Goal: Navigation & Orientation: Understand site structure

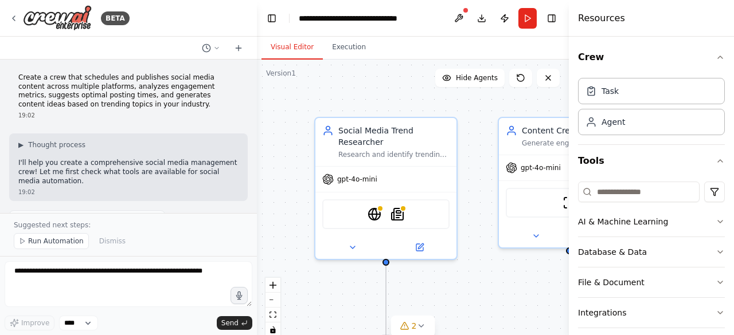
scroll to position [1157, 0]
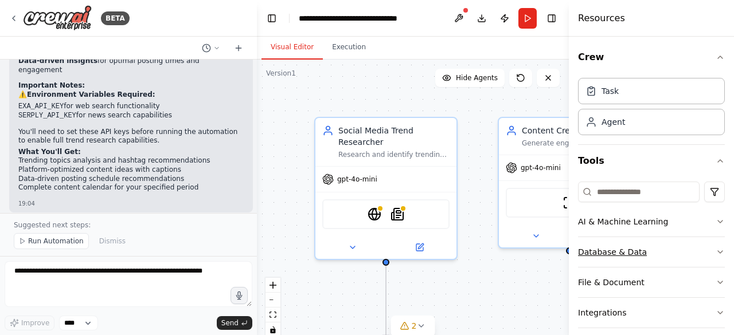
click at [715, 251] on icon "button" at bounding box center [719, 252] width 9 height 9
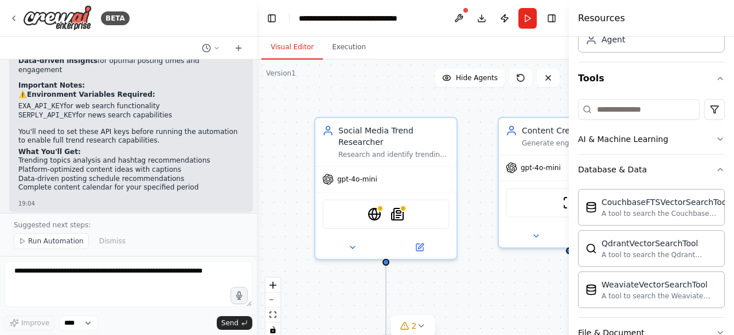
scroll to position [82, 0]
click at [715, 142] on icon "button" at bounding box center [719, 139] width 9 height 9
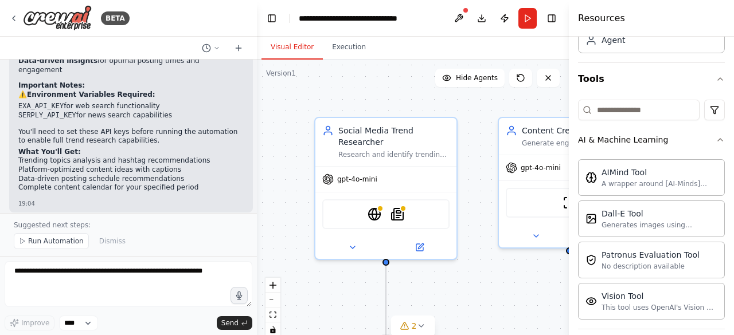
drag, startPoint x: 730, startPoint y: 142, endPoint x: 707, endPoint y: 16, distance: 128.2
click at [707, 16] on div "Resources" at bounding box center [651, 18] width 165 height 37
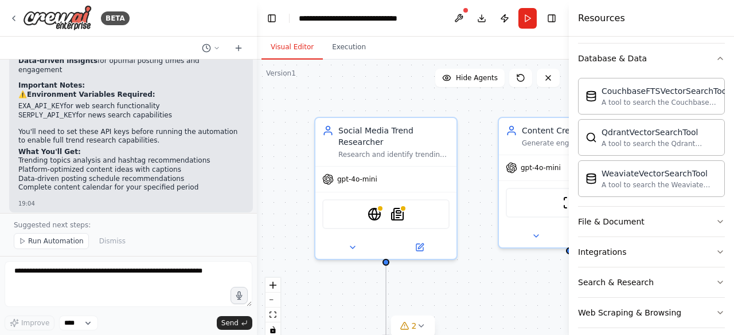
scroll to position [374, 0]
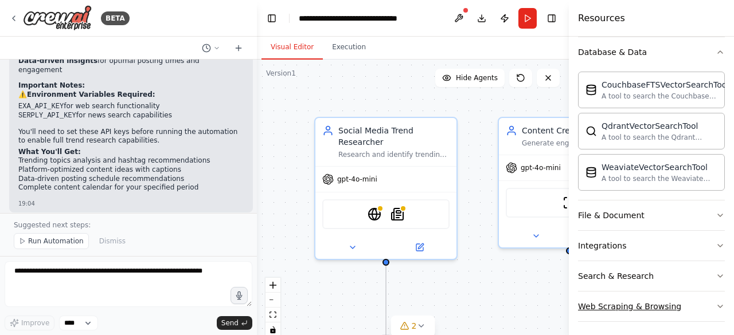
click at [715, 302] on icon "button" at bounding box center [719, 306] width 9 height 9
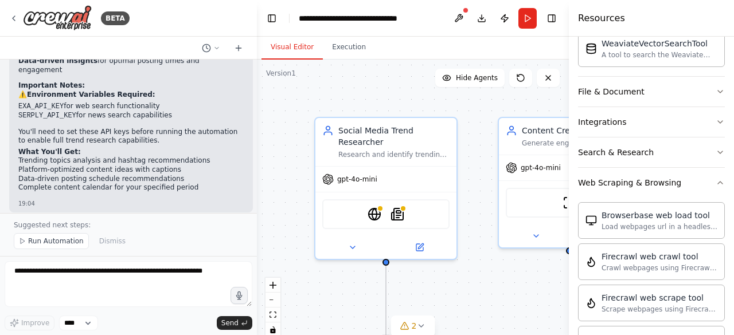
scroll to position [494, 0]
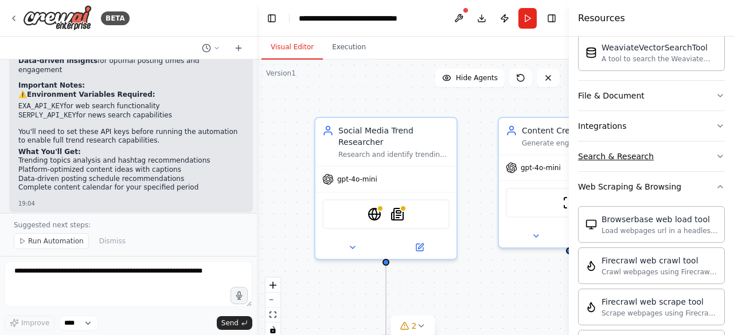
click at [676, 155] on button "Search & Research" at bounding box center [651, 157] width 147 height 30
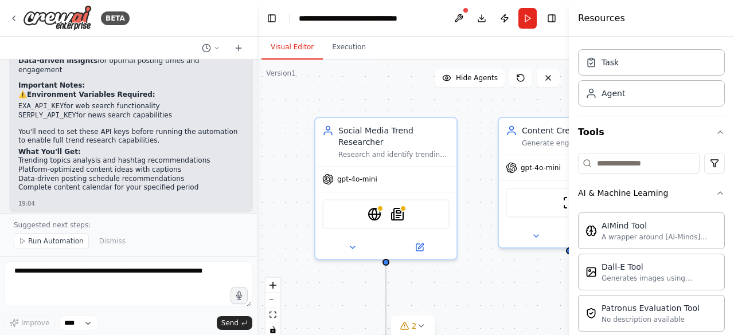
scroll to position [0, 0]
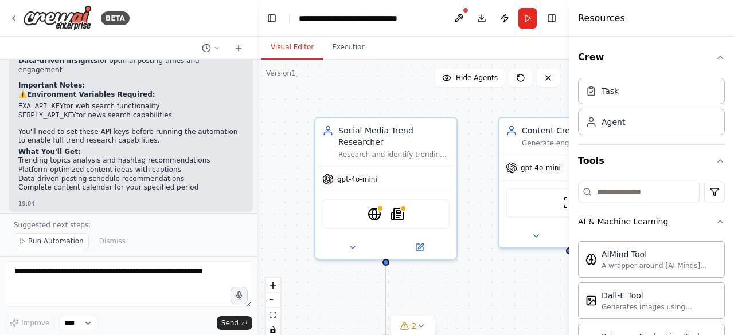
click at [482, 108] on div ".deletable-edge-delete-btn { width: 20px; height: 20px; border: 0px solid #ffff…" at bounding box center [413, 203] width 312 height 287
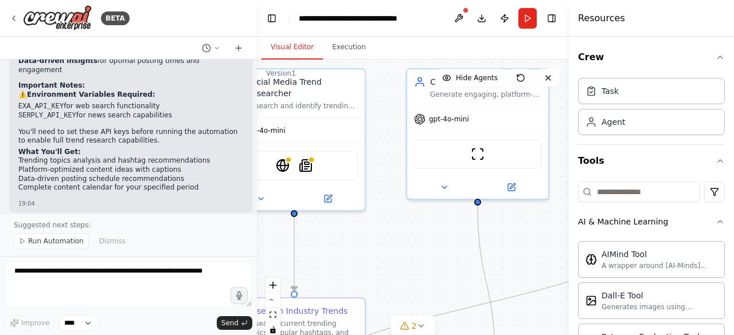
drag, startPoint x: 482, startPoint y: 108, endPoint x: 390, endPoint y: 60, distance: 103.9
click at [390, 60] on div ".deletable-edge-delete-btn { width: 20px; height: 20px; border: 0px solid #ffff…" at bounding box center [413, 203] width 312 height 287
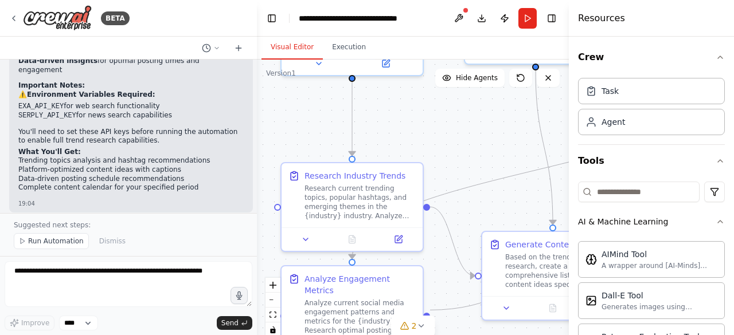
drag, startPoint x: 383, startPoint y: 259, endPoint x: 441, endPoint y: 123, distance: 147.2
click at [441, 123] on div ".deletable-edge-delete-btn { width: 20px; height: 20px; border: 0px solid #ffff…" at bounding box center [413, 203] width 312 height 287
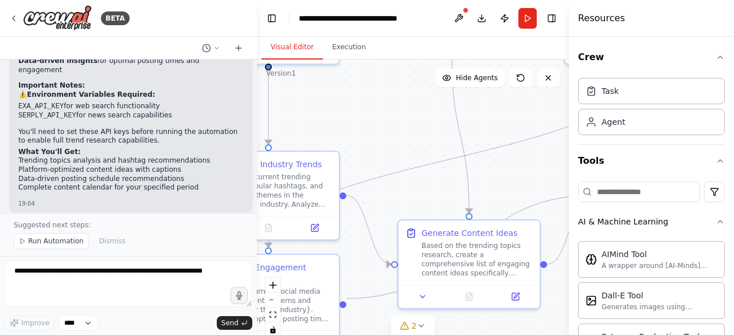
drag, startPoint x: 449, startPoint y: 173, endPoint x: 366, endPoint y: 161, distance: 84.5
click at [366, 161] on div ".deletable-edge-delete-btn { width: 20px; height: 20px; border: 0px solid #ffff…" at bounding box center [413, 203] width 312 height 287
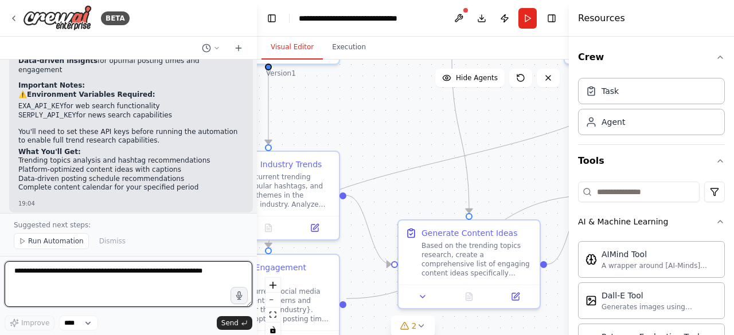
click at [63, 273] on textarea at bounding box center [129, 284] width 248 height 46
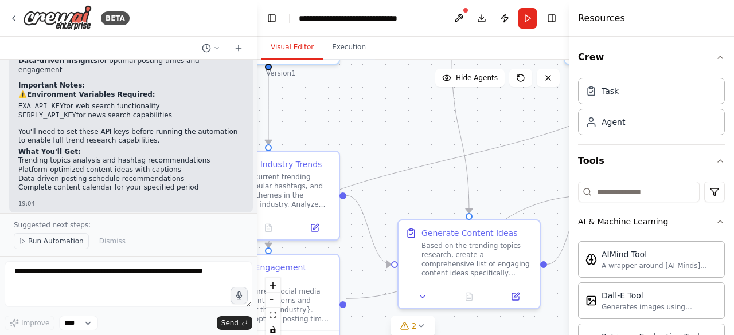
click at [60, 243] on span "Run Automation" at bounding box center [56, 241] width 56 height 9
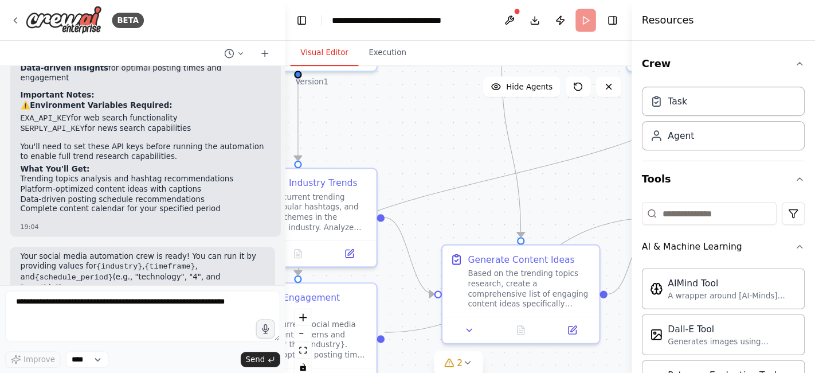
scroll to position [1114, 0]
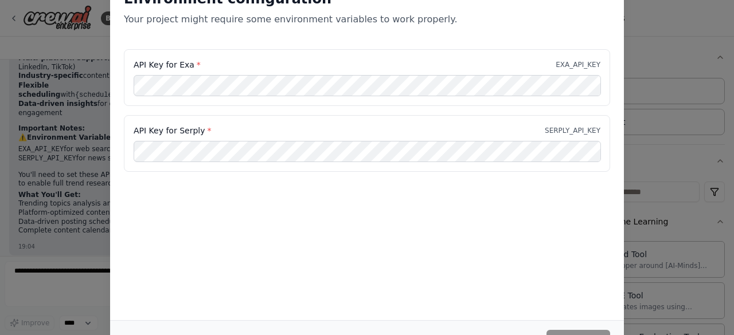
click at [541, 229] on div "Environment configuration Your project might require some environment variables…" at bounding box center [367, 148] width 514 height 345
click at [11, 198] on div "Environment configuration Your project might require some environment variables…" at bounding box center [367, 167] width 734 height 335
click at [494, 223] on div "Environment configuration Your project might require some environment variables…" at bounding box center [367, 148] width 514 height 345
click at [448, 200] on div "Environment configuration Your project might require some environment variables…" at bounding box center [367, 148] width 514 height 345
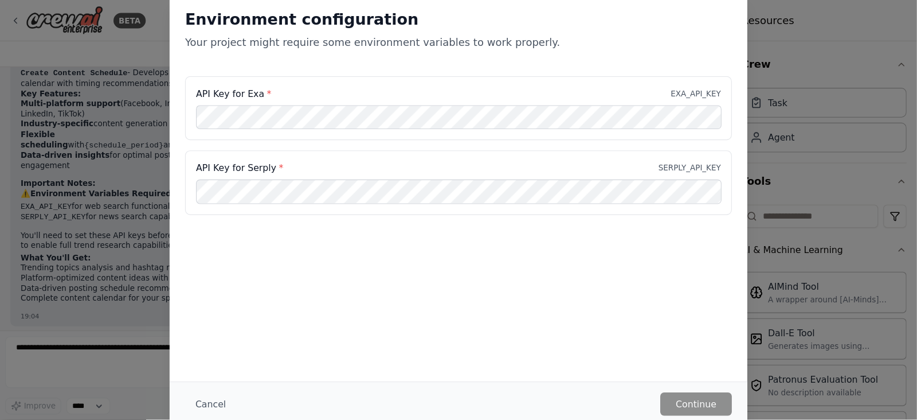
scroll to position [1043, 0]
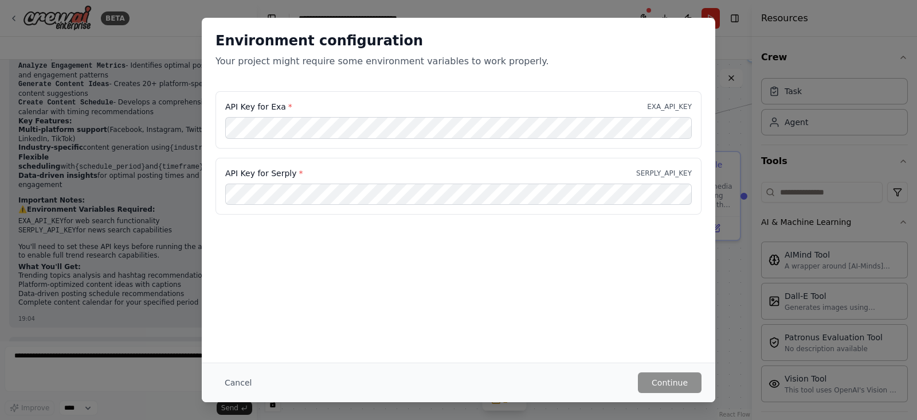
drag, startPoint x: 697, startPoint y: 1, endPoint x: 516, endPoint y: 281, distance: 333.9
click at [516, 281] on div "Environment configuration Your project might require some environment variables…" at bounding box center [459, 190] width 514 height 345
click at [237, 335] on button "Cancel" at bounding box center [238, 382] width 45 height 21
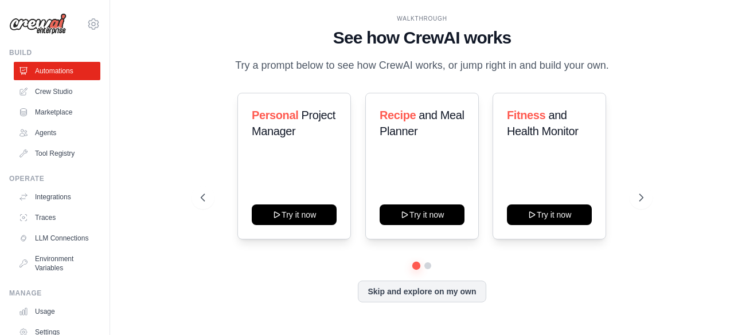
drag, startPoint x: 876, startPoint y: 1, endPoint x: 162, endPoint y: 90, distance: 720.3
click at [162, 90] on div "WALKTHROUGH See how CrewAI works Try a prompt below to see how CrewAI works, or…" at bounding box center [421, 167] width 587 height 312
click at [409, 294] on button "Skip and explore on my own" at bounding box center [422, 291] width 128 height 22
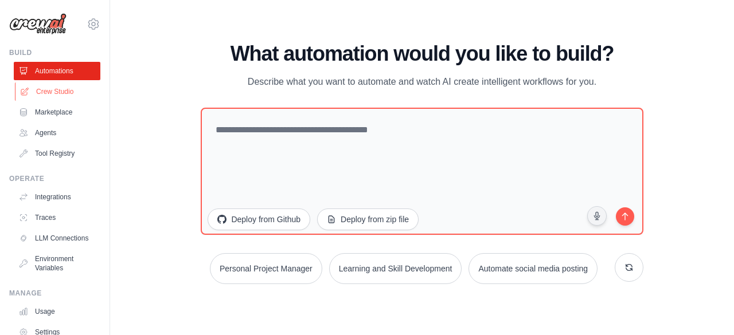
click at [64, 93] on link "Crew Studio" at bounding box center [58, 92] width 87 height 18
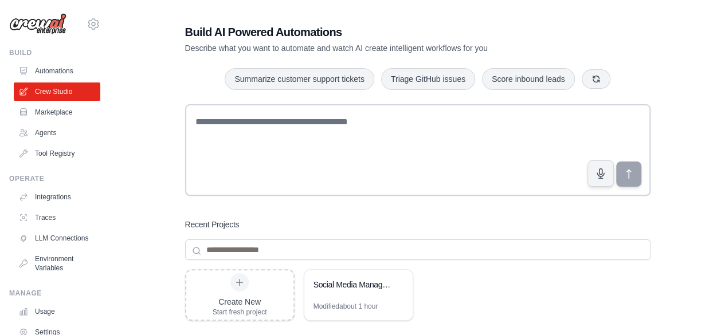
scroll to position [1, 0]
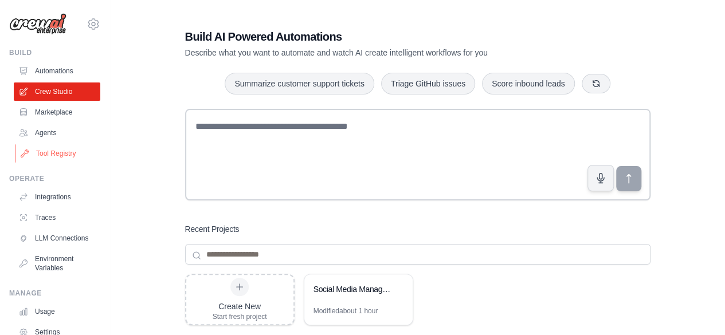
click at [62, 155] on link "Tool Registry" at bounding box center [58, 153] width 87 height 18
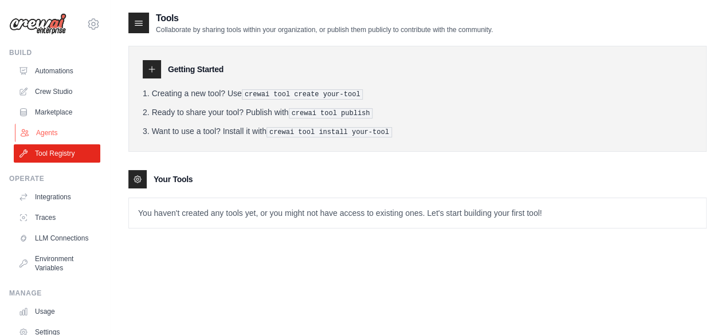
click at [52, 134] on link "Agents" at bounding box center [58, 133] width 87 height 18
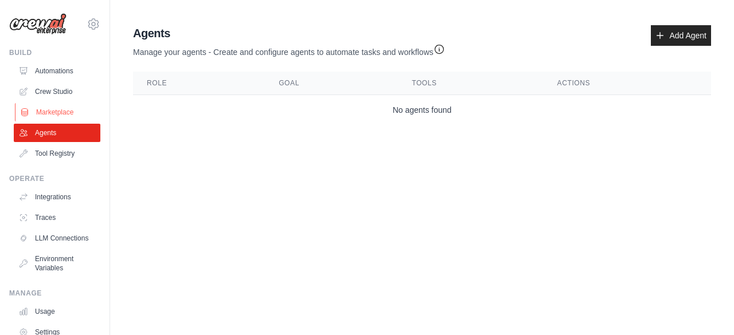
click at [61, 113] on link "Marketplace" at bounding box center [58, 112] width 87 height 18
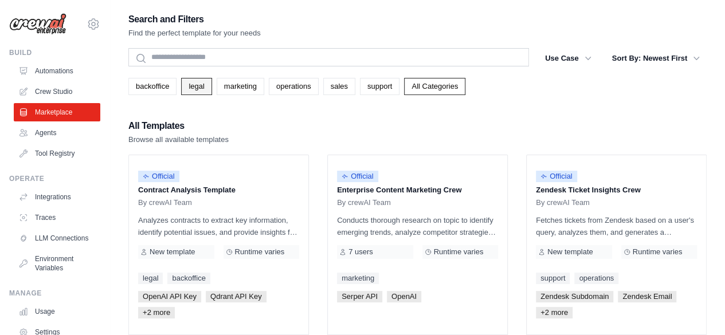
click at [201, 85] on link "legal" at bounding box center [196, 86] width 30 height 17
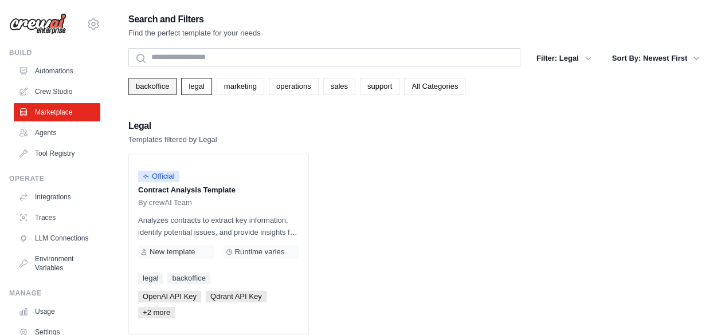
click at [158, 84] on link "backoffice" at bounding box center [152, 86] width 48 height 17
click at [242, 87] on link "marketing" at bounding box center [241, 86] width 48 height 17
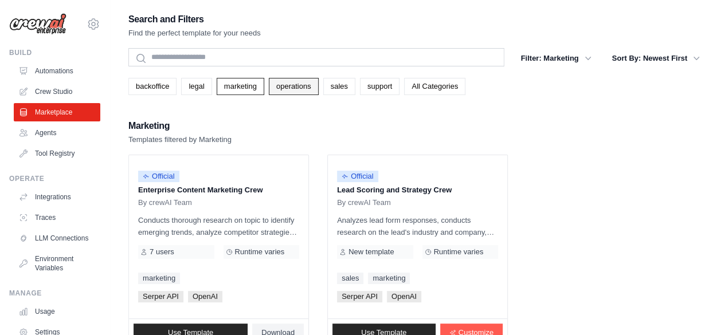
click at [290, 82] on link "operations" at bounding box center [294, 86] width 50 height 17
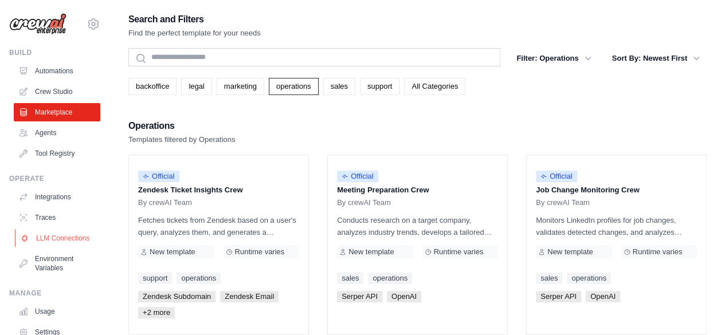
click at [45, 245] on link "LLM Connections" at bounding box center [58, 238] width 87 height 18
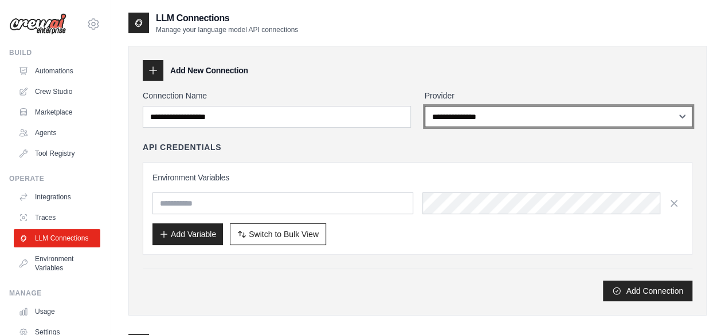
click at [547, 120] on select "**********" at bounding box center [559, 116] width 268 height 21
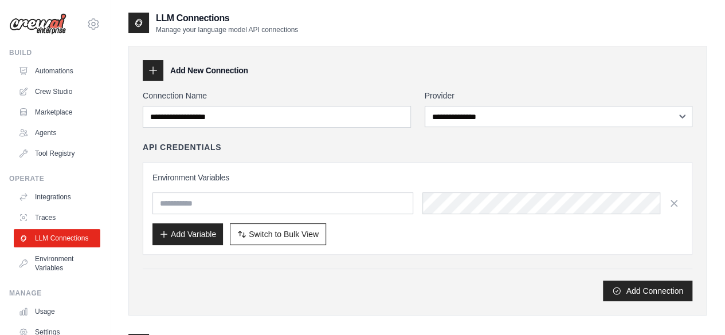
click at [477, 32] on div "LLM Connections Manage your language model API connections" at bounding box center [417, 22] width 578 height 23
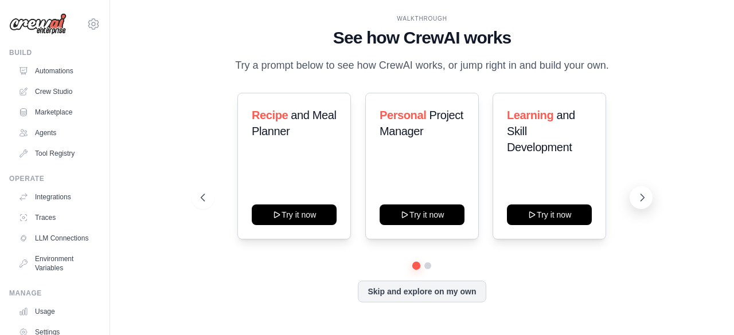
click at [642, 198] on icon at bounding box center [641, 197] width 11 height 11
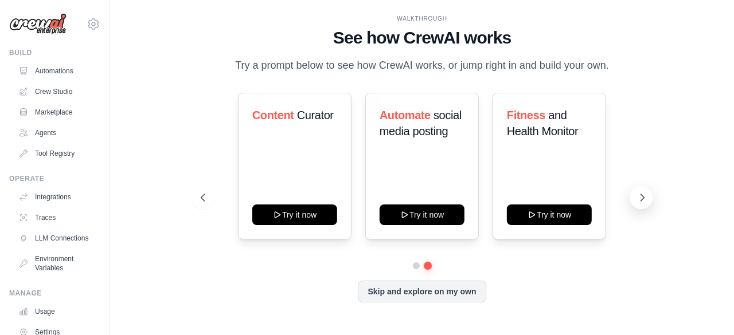
click at [642, 198] on icon at bounding box center [641, 197] width 11 height 11
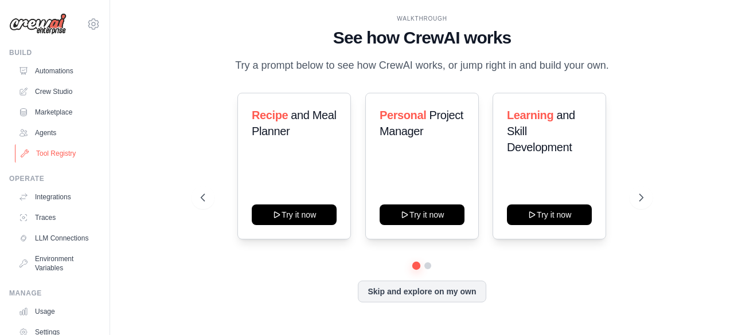
click at [58, 154] on link "Tool Registry" at bounding box center [58, 153] width 87 height 18
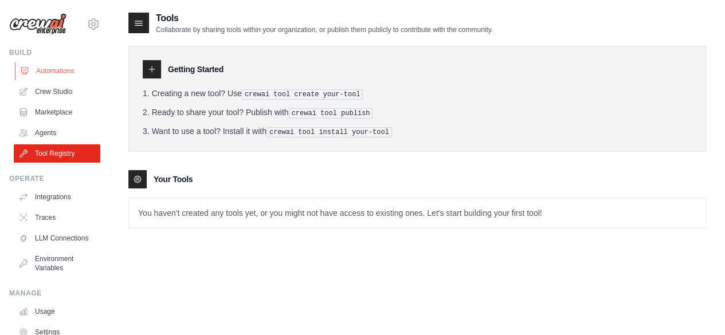
click at [55, 73] on link "Automations" at bounding box center [58, 71] width 87 height 18
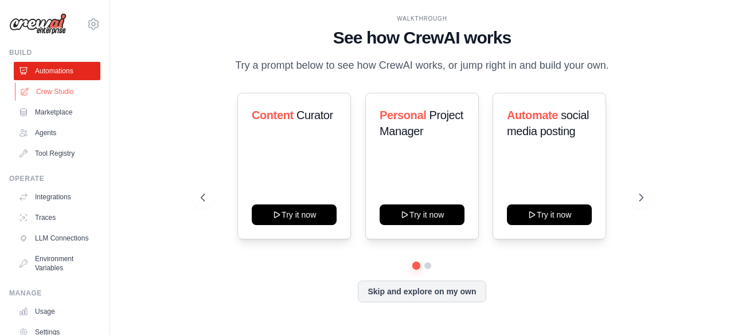
click at [52, 92] on link "Crew Studio" at bounding box center [58, 92] width 87 height 18
